Goal: Information Seeking & Learning: Understand process/instructions

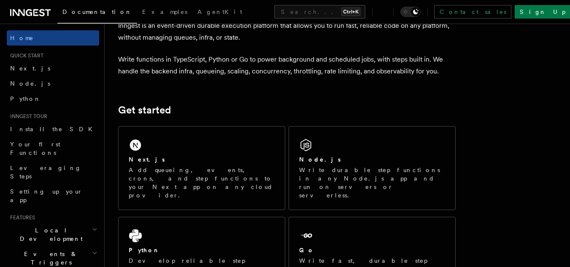
scroll to position [51, 0]
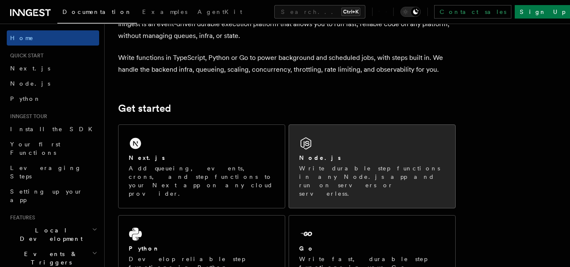
click at [341, 169] on p "Write durable step functions in any Node.js app and run on servers or serverles…" at bounding box center [372, 181] width 146 height 34
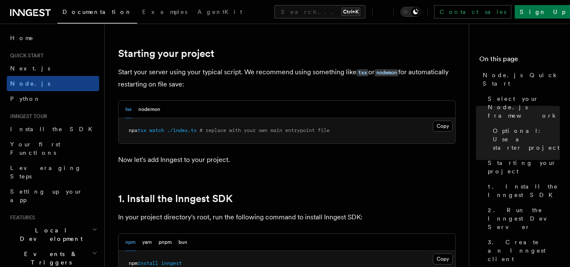
scroll to position [390, 0]
click at [154, 103] on button "nodemon" at bounding box center [149, 108] width 22 height 17
click at [127, 108] on button "tsx" at bounding box center [128, 108] width 6 height 17
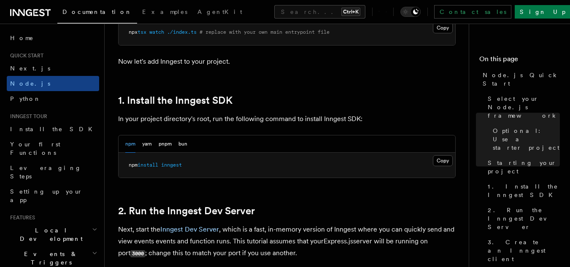
scroll to position [488, 0]
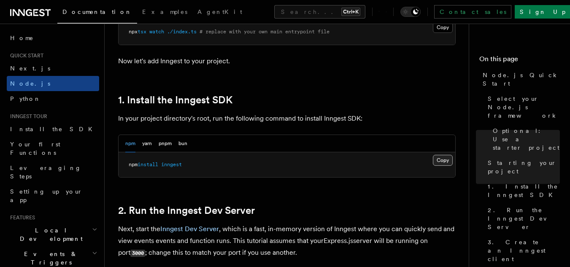
click at [441, 159] on button "Copy Copied" at bounding box center [443, 160] width 20 height 11
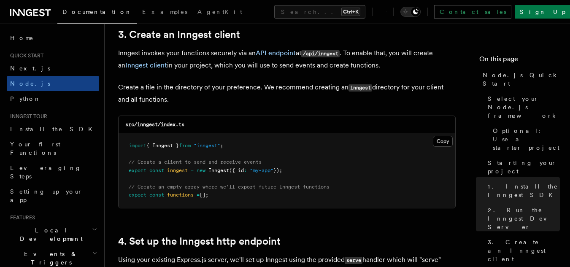
scroll to position [1081, 0]
click at [443, 137] on button "Copy Copied" at bounding box center [443, 140] width 20 height 11
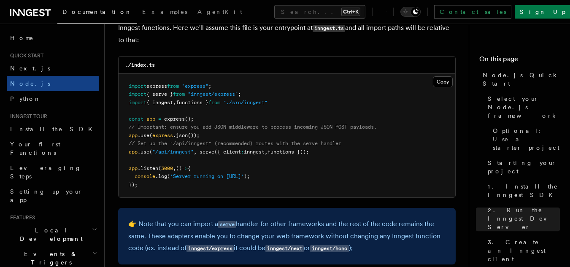
scroll to position [1326, 0]
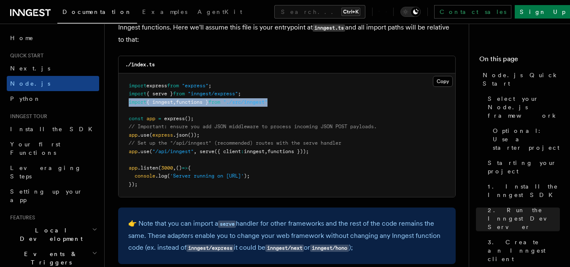
drag, startPoint x: 129, startPoint y: 103, endPoint x: 282, endPoint y: 102, distance: 153.6
click at [282, 102] on pre "import express from "express" ; import { serve } from "inngest/express" ; impor…" at bounding box center [287, 135] width 337 height 124
copy span "import { inngest , functions } from "./src/inngest""
click at [237, 104] on span ""./src/inngest"" at bounding box center [245, 102] width 44 height 6
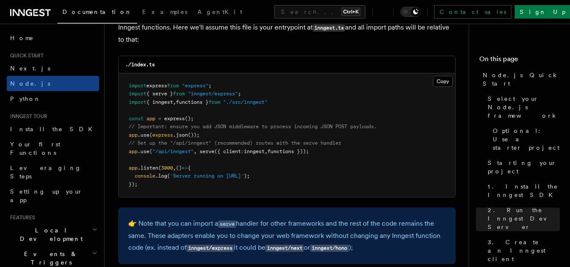
drag, startPoint x: 200, startPoint y: 151, endPoint x: 320, endPoint y: 148, distance: 119.9
click at [320, 148] on pre "import express from "express" ; import { serve } from "inngest/express" ; impor…" at bounding box center [287, 135] width 337 height 124
copy span "serve ({ client : inngest , functions }));"
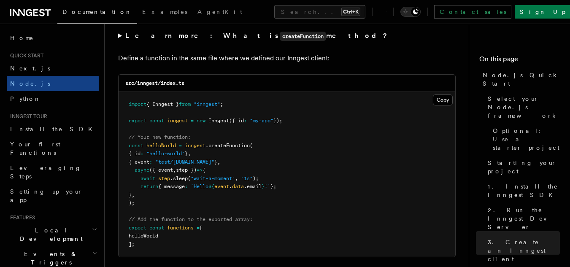
scroll to position [1662, 0]
